Goal: Information Seeking & Learning: Compare options

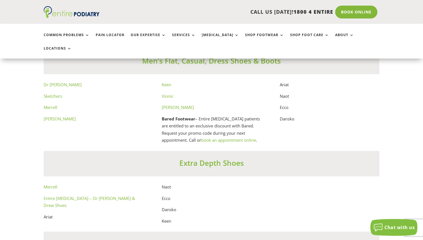
scroll to position [3069, 0]
click at [282, 82] on p "Ariat" at bounding box center [330, 87] width 100 height 11
click at [62, 82] on link "Dr Comfort" at bounding box center [63, 85] width 38 height 6
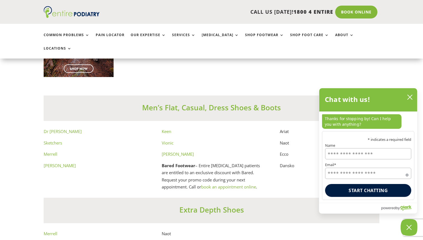
scroll to position [3022, 0]
click at [283, 151] on p "Ecco" at bounding box center [330, 156] width 100 height 11
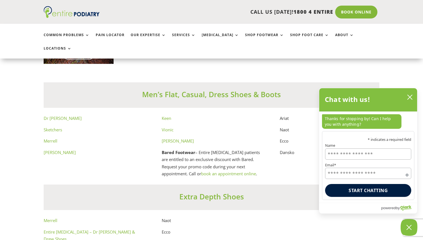
scroll to position [3036, 0]
click at [74, 137] on p "Merrell" at bounding box center [94, 142] width 100 height 11
click at [248, 126] on p "Vionic" at bounding box center [212, 131] width 100 height 11
click at [283, 114] on p "Ariat" at bounding box center [330, 119] width 100 height 11
drag, startPoint x: 280, startPoint y: 135, endPoint x: 296, endPoint y: 137, distance: 15.5
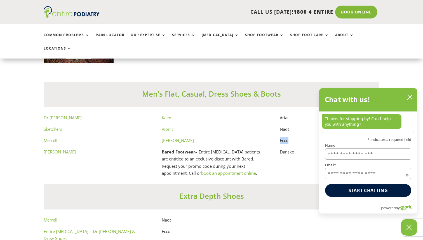
click at [296, 137] on p "Ecco" at bounding box center [330, 142] width 100 height 11
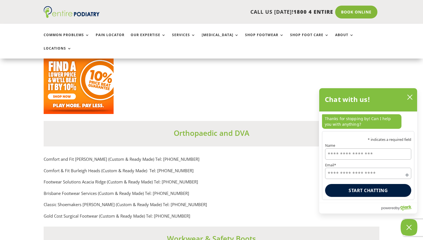
scroll to position [3888, 0]
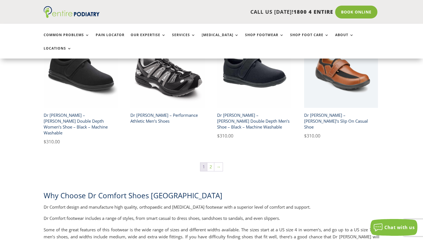
scroll to position [978, 0]
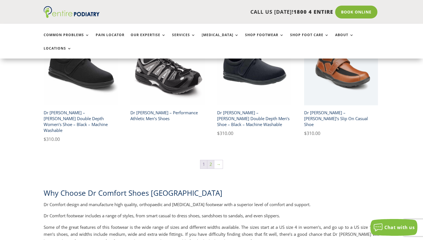
click at [212, 160] on link "2" at bounding box center [210, 164] width 7 height 8
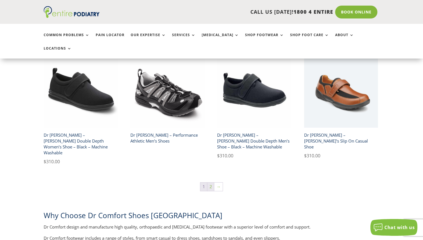
scroll to position [946, 0]
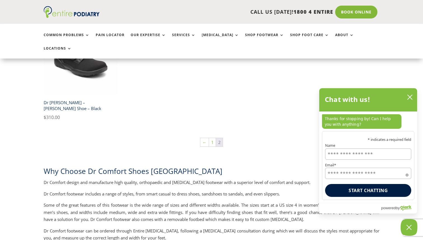
scroll to position [411, 0]
